Goal: Communication & Community: Answer question/provide support

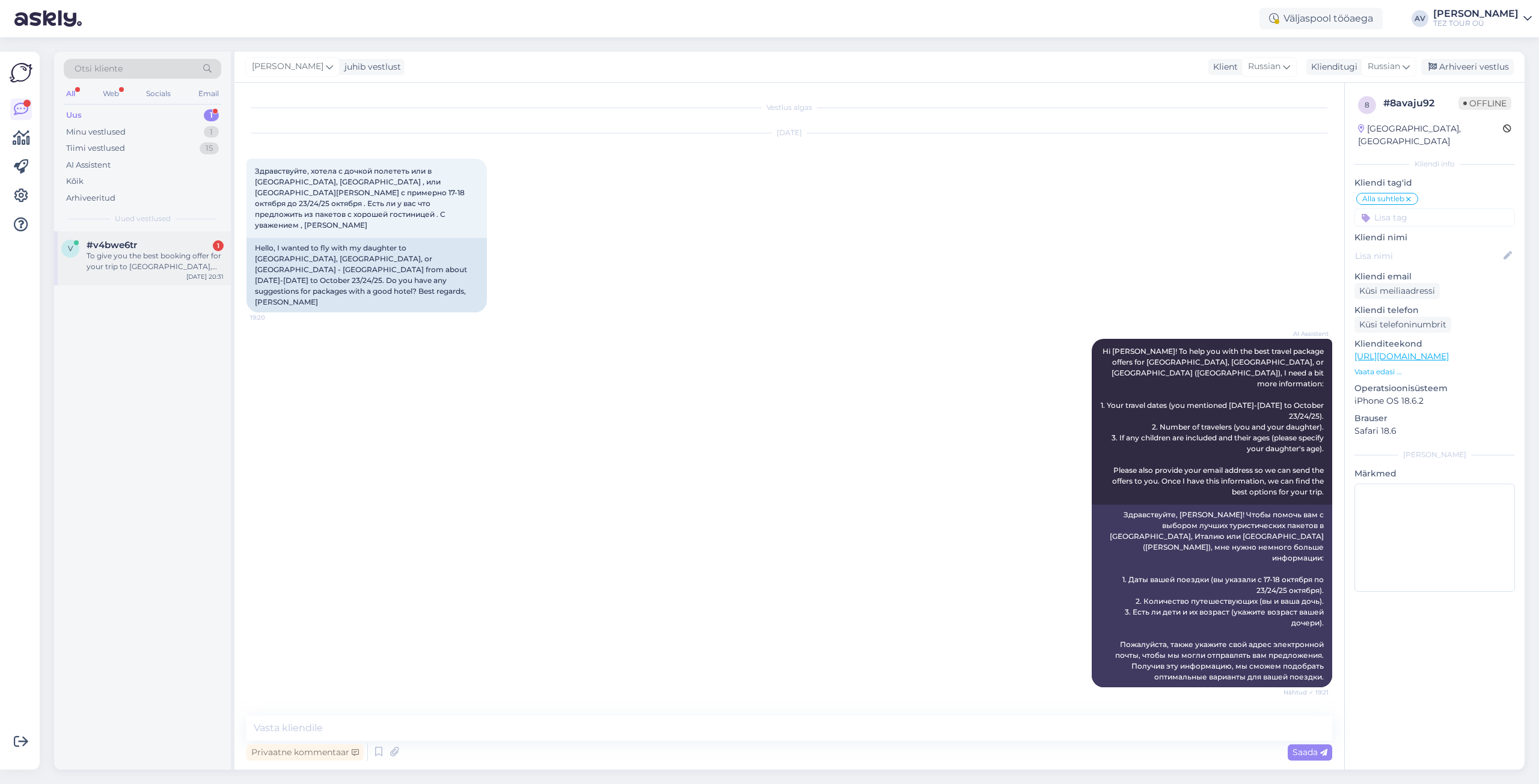
scroll to position [379, 0]
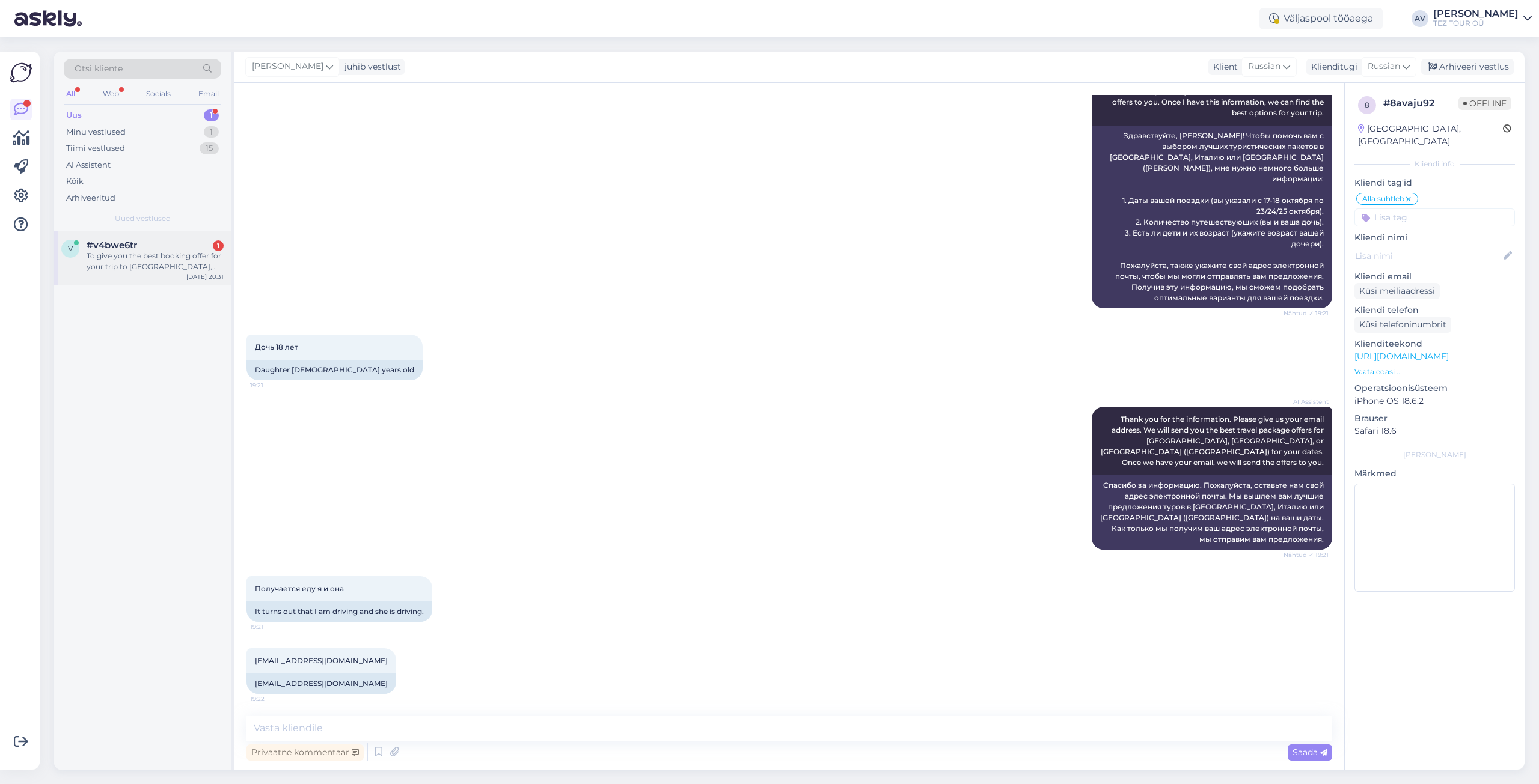
click at [143, 263] on div "To give you the best booking offer for your trip to [GEOGRAPHIC_DATA], [GEOGRAP…" at bounding box center [155, 261] width 137 height 22
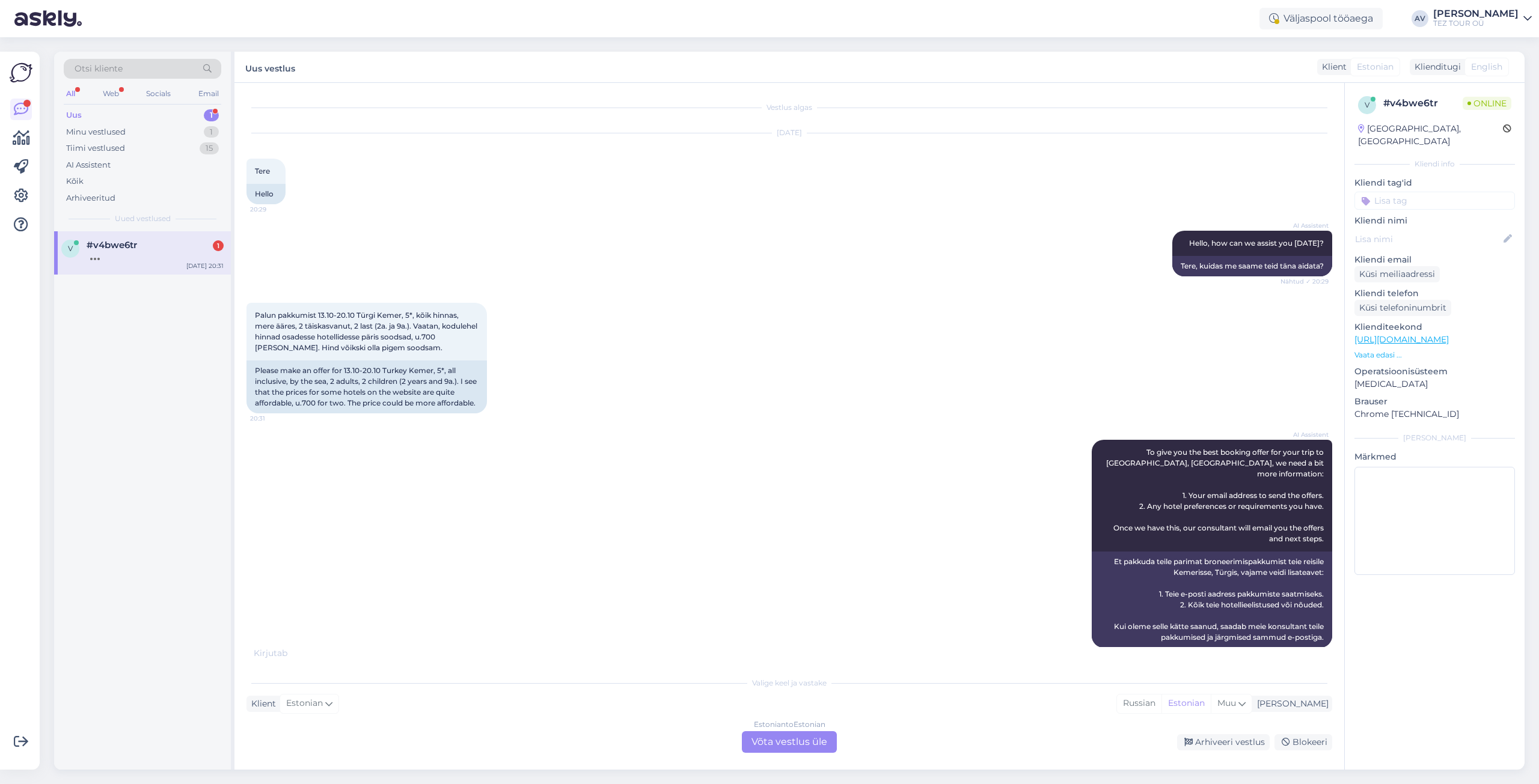
click at [789, 745] on div "Estonian to Estonian Võta vestlus üle" at bounding box center [789, 742] width 95 height 22
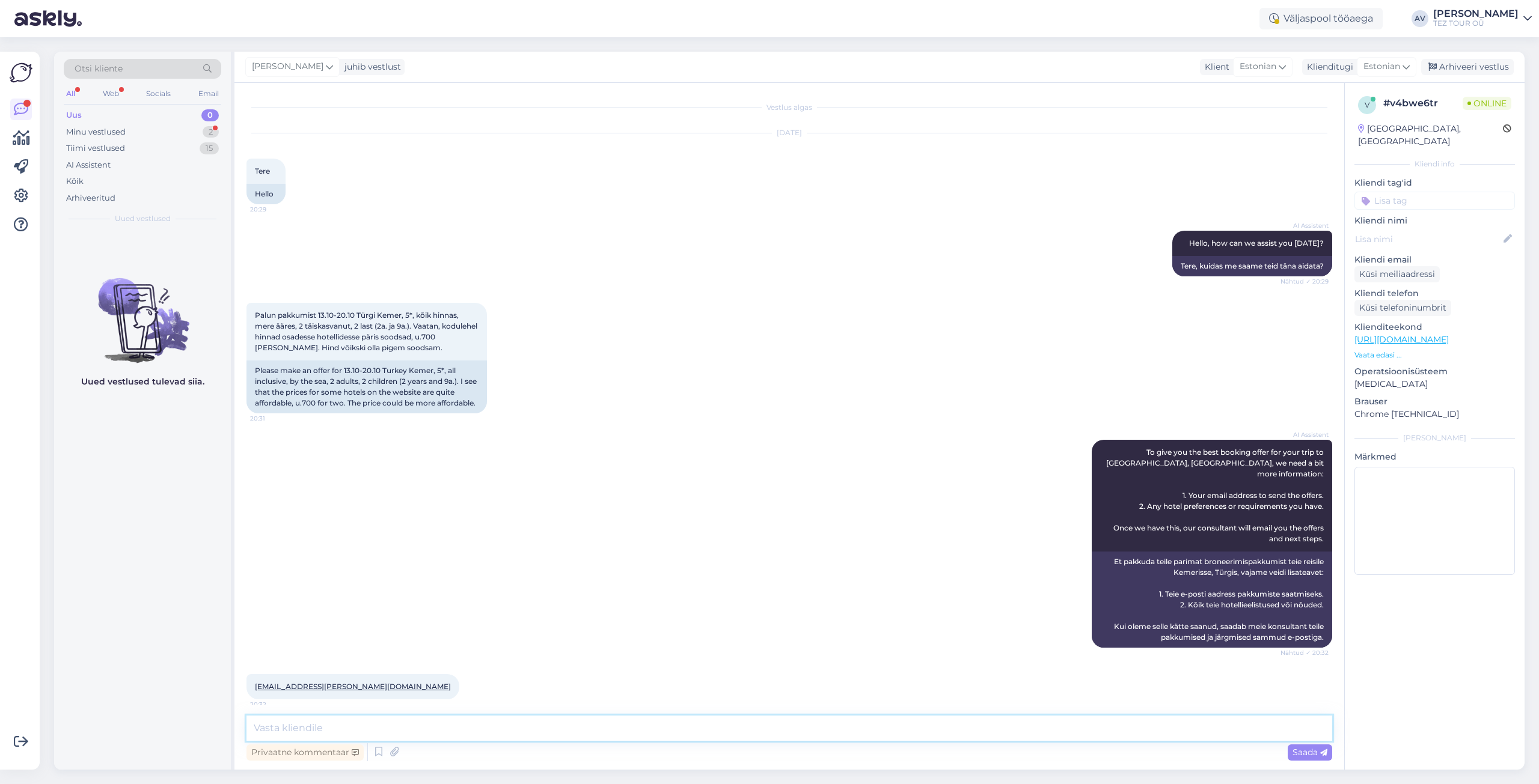
click at [753, 720] on textarea at bounding box center [789, 728] width 1086 height 25
click at [1067, 721] on textarea "е" at bounding box center [789, 728] width 1086 height 25
drag, startPoint x: 277, startPoint y: 726, endPoint x: 243, endPoint y: 730, distance: 34.2
click at [243, 730] on div "Vestlus algas [DATE] Tere 20:29 Hello AI Assistent Hello, how can we assist you…" at bounding box center [789, 426] width 1110 height 687
drag, startPoint x: 354, startPoint y: 708, endPoint x: 338, endPoint y: 732, distance: 28.8
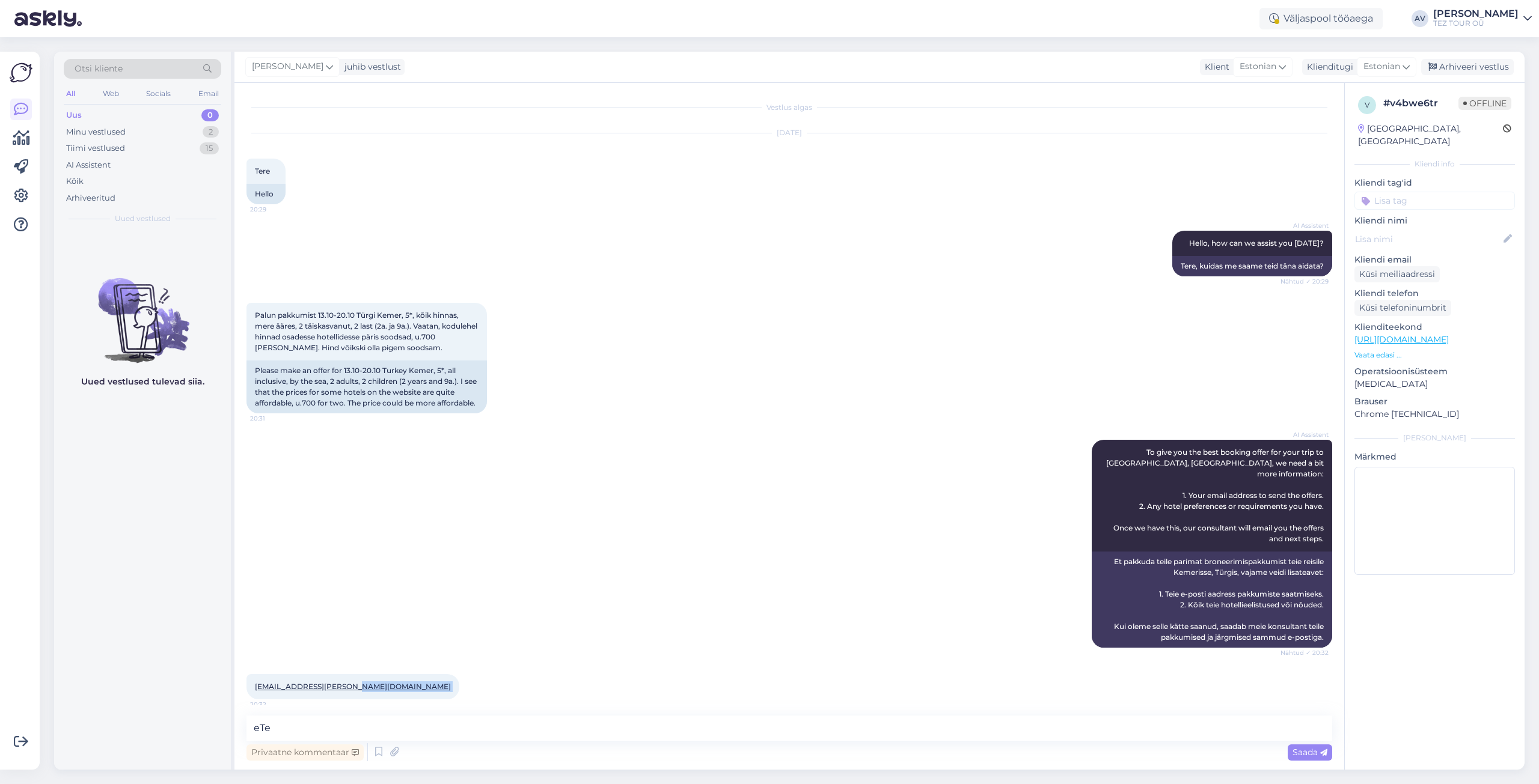
click at [339, 731] on div "Vestlus algas [DATE] Tere 20:29 Hello AI Assistent Hello, how can we assist you…" at bounding box center [789, 426] width 1110 height 687
drag, startPoint x: 298, startPoint y: 732, endPoint x: 284, endPoint y: 727, distance: 14.9
click at [290, 730] on textarea "еTe" at bounding box center [789, 728] width 1086 height 25
type textarea "е"
type textarea "t"
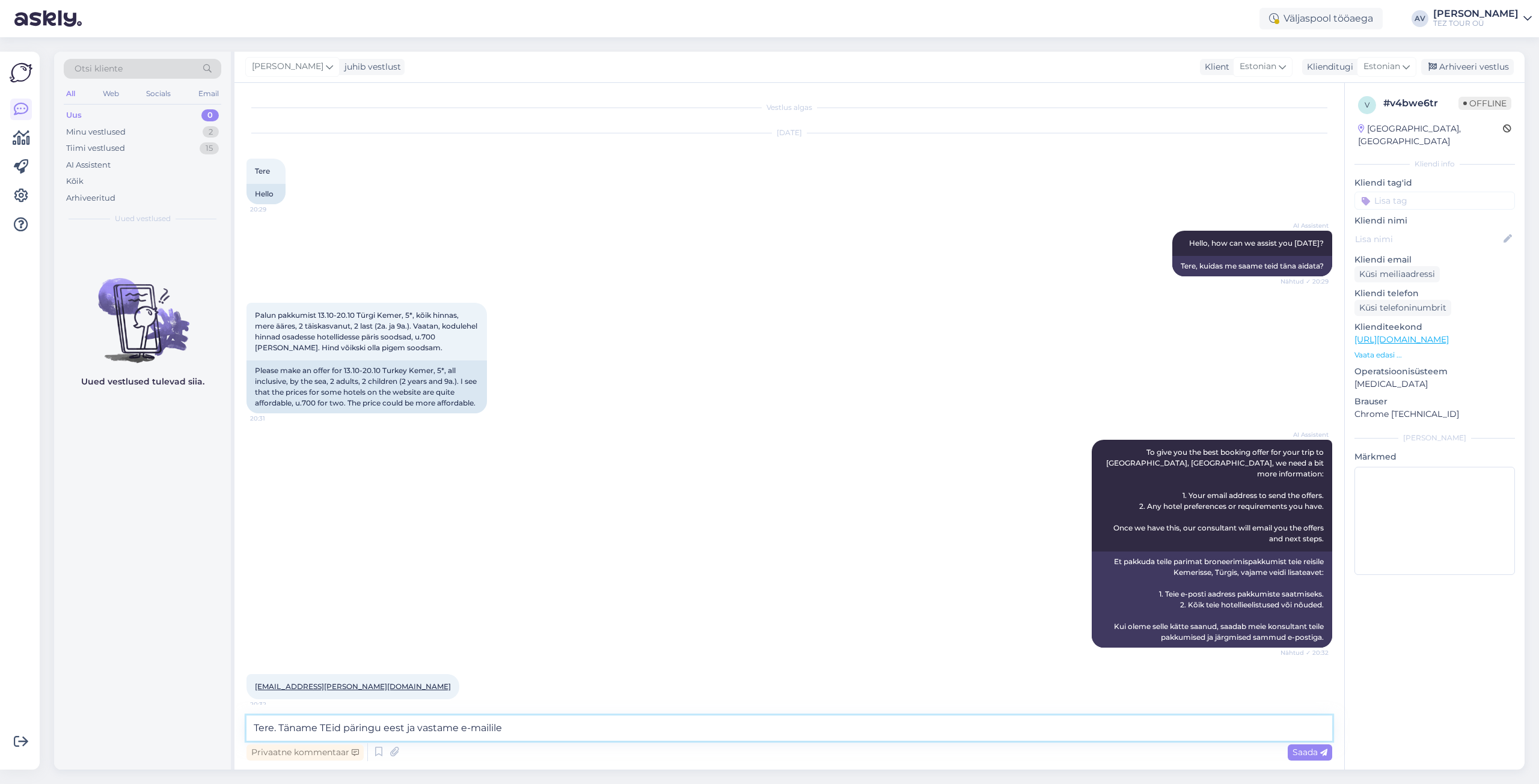
type textarea "Tere. Täname TEid päringu eest ja vastame e-mailile."
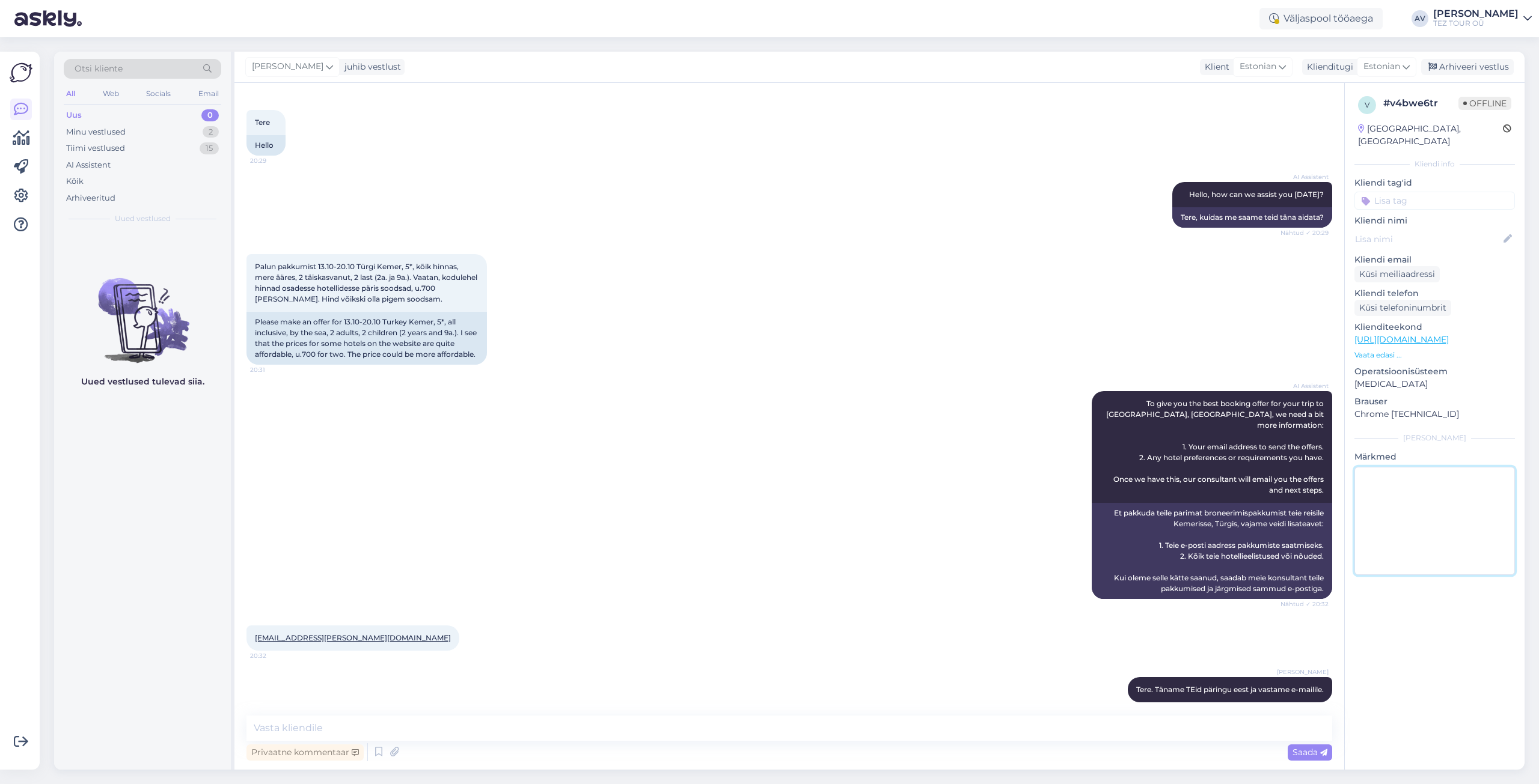
click at [1391, 535] on textarea at bounding box center [1434, 520] width 160 height 108
